Goal: Navigation & Orientation: Find specific page/section

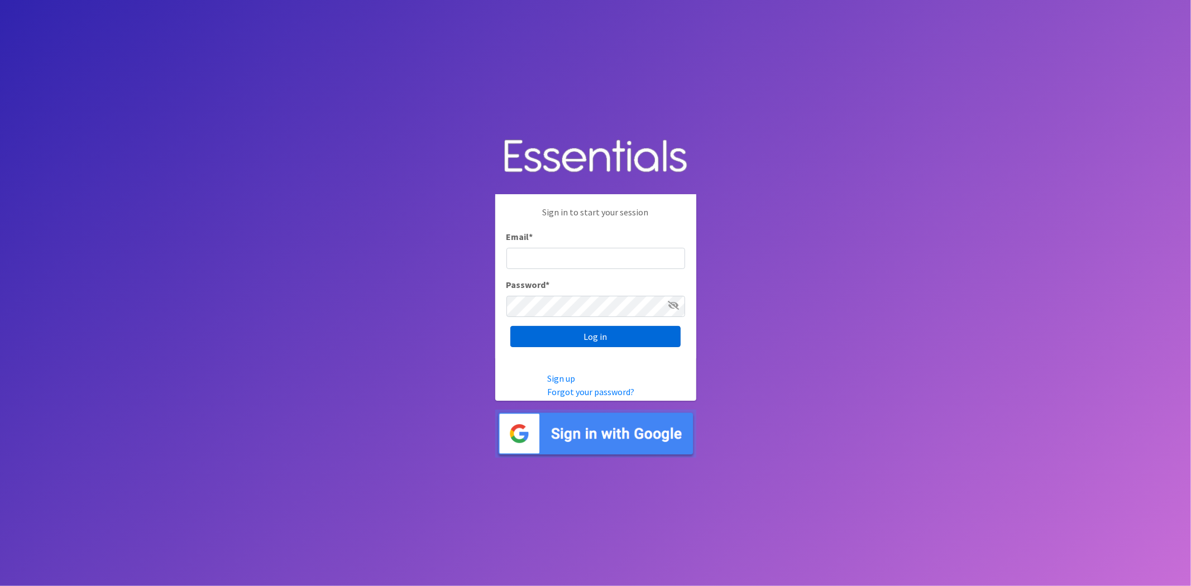
type input "[EMAIL_ADDRESS][DOMAIN_NAME]"
click at [648, 335] on input "Log in" at bounding box center [595, 336] width 170 height 21
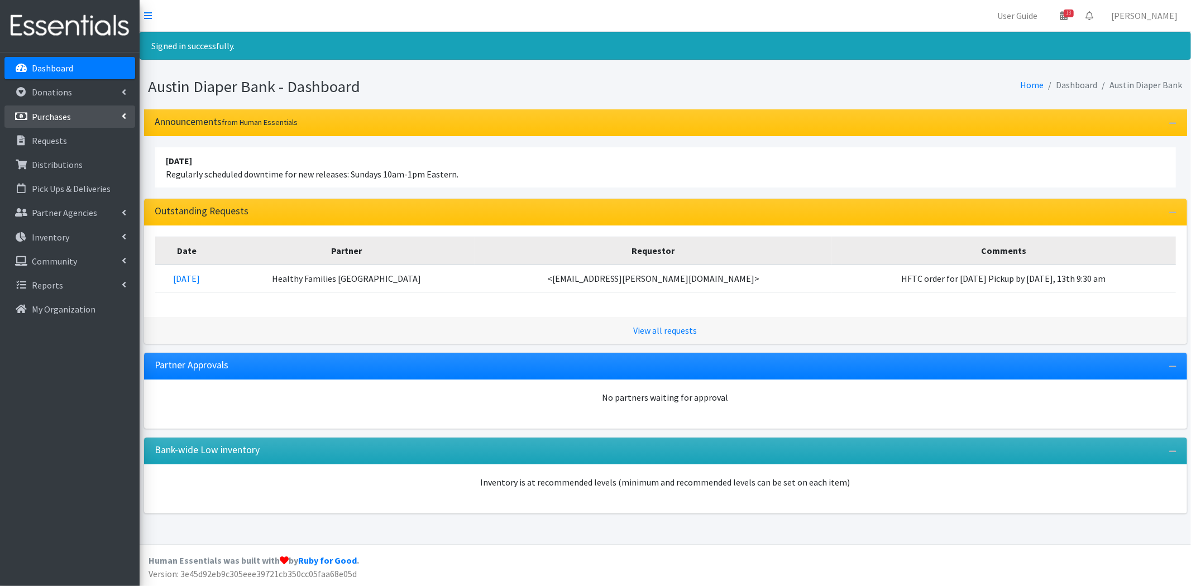
click at [68, 121] on p "Purchases" at bounding box center [51, 116] width 39 height 11
click at [24, 140] on icon at bounding box center [21, 141] width 15 height 10
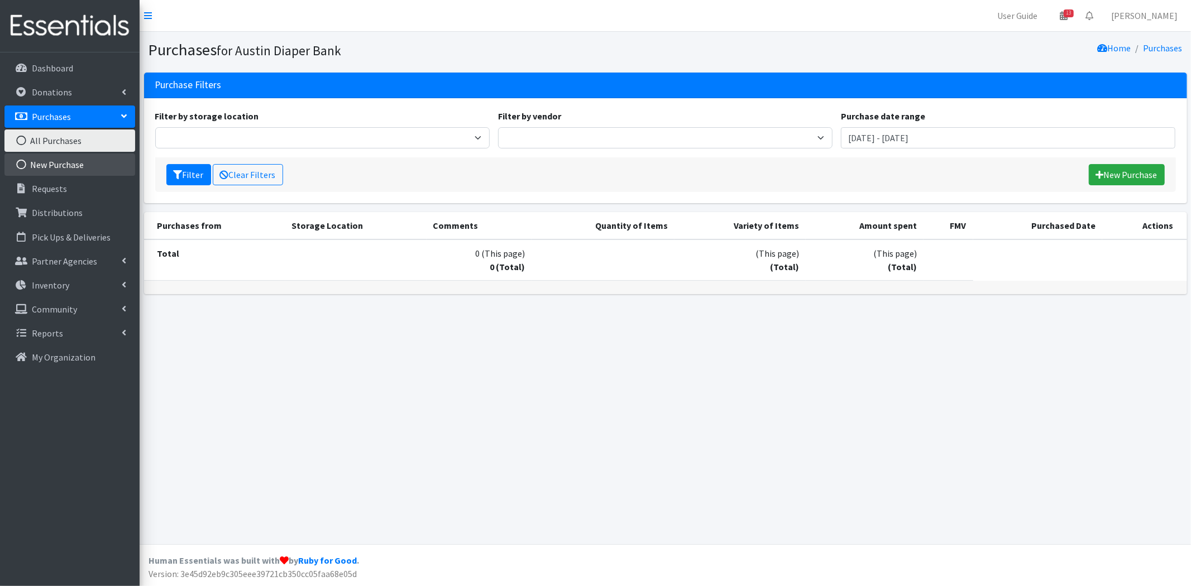
click at [68, 165] on link "New Purchase" at bounding box center [69, 165] width 131 height 22
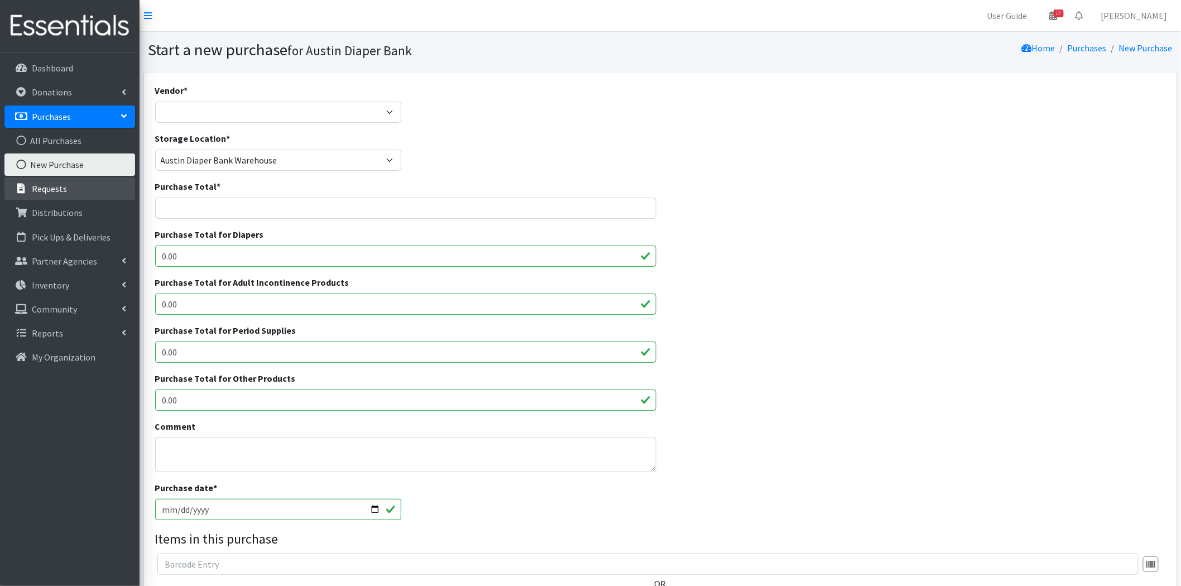
click at [66, 188] on link "Requests" at bounding box center [69, 189] width 131 height 22
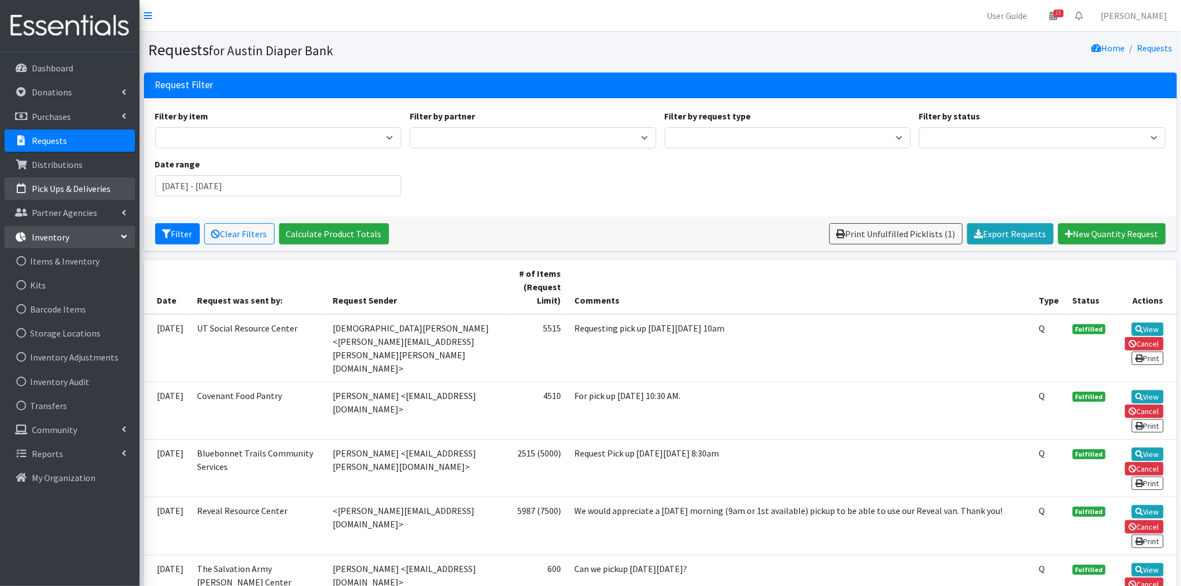
click at [76, 191] on p "Pick Ups & Deliveries" at bounding box center [71, 188] width 79 height 11
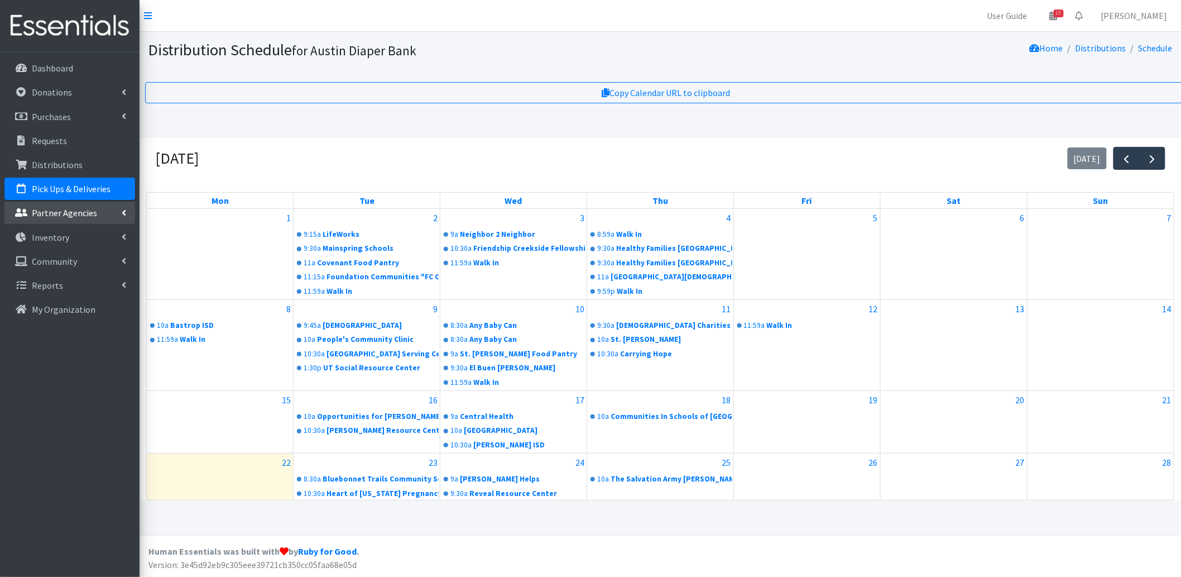
click at [87, 212] on p "Partner Agencies" at bounding box center [64, 212] width 65 height 11
